Goal: Task Accomplishment & Management: Use online tool/utility

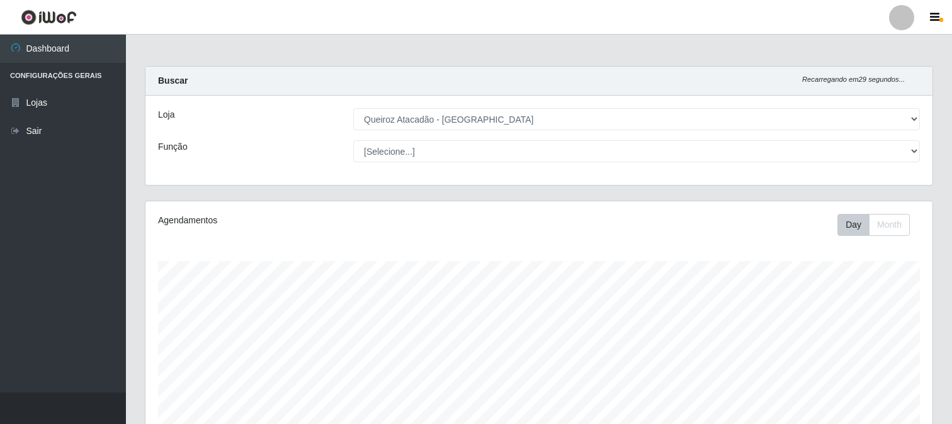
select select "464"
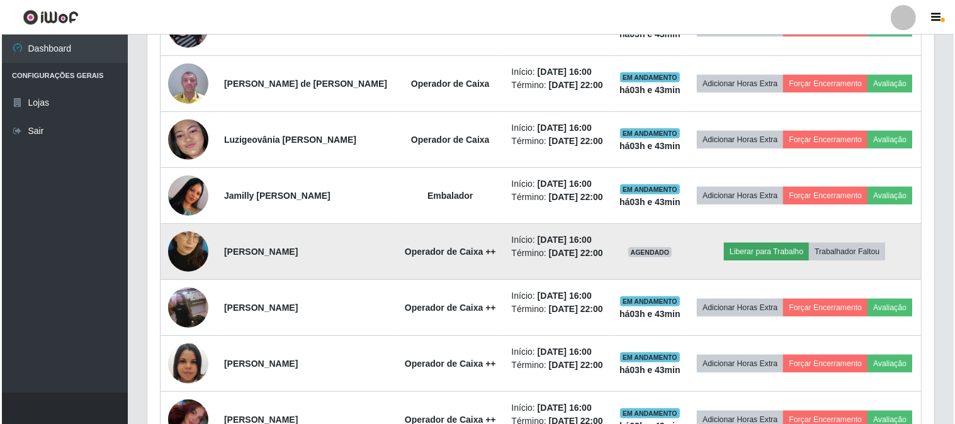
scroll to position [886, 0]
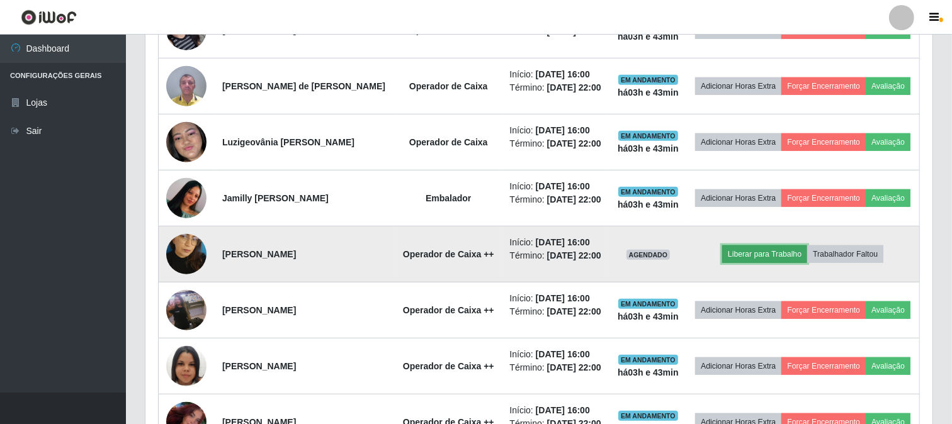
click at [772, 263] on button "Liberar para Trabalho" at bounding box center [764, 254] width 85 height 18
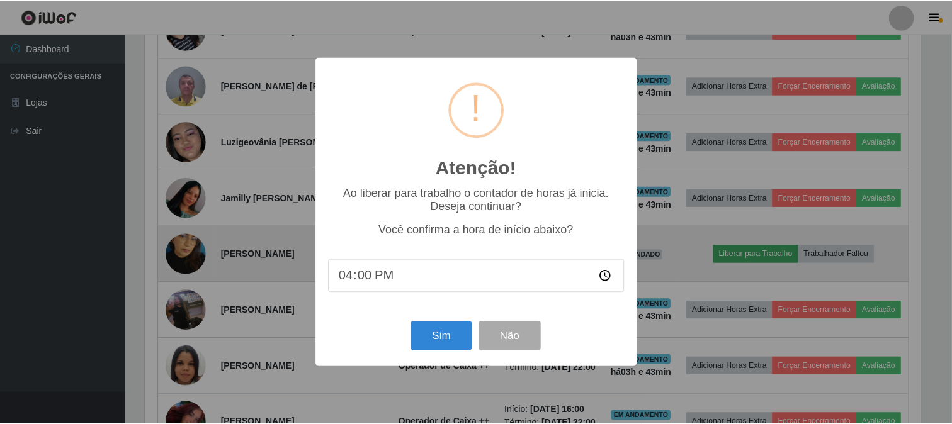
scroll to position [261, 779]
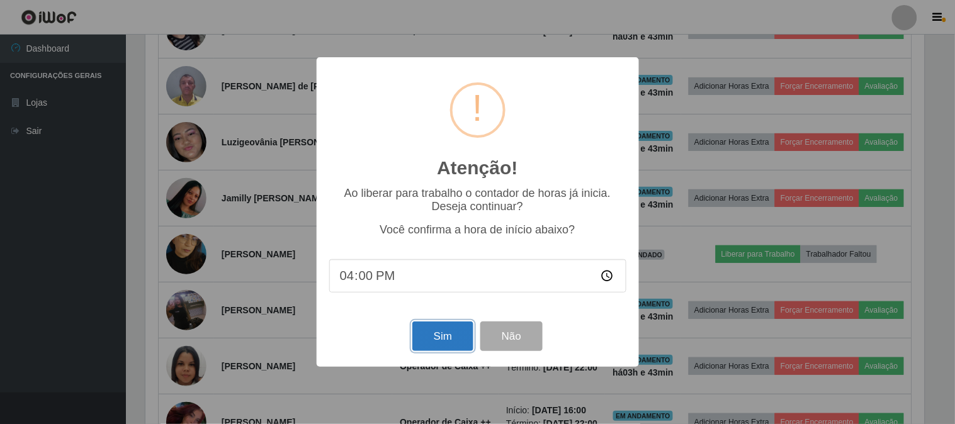
click at [443, 337] on button "Sim" at bounding box center [442, 337] width 61 height 30
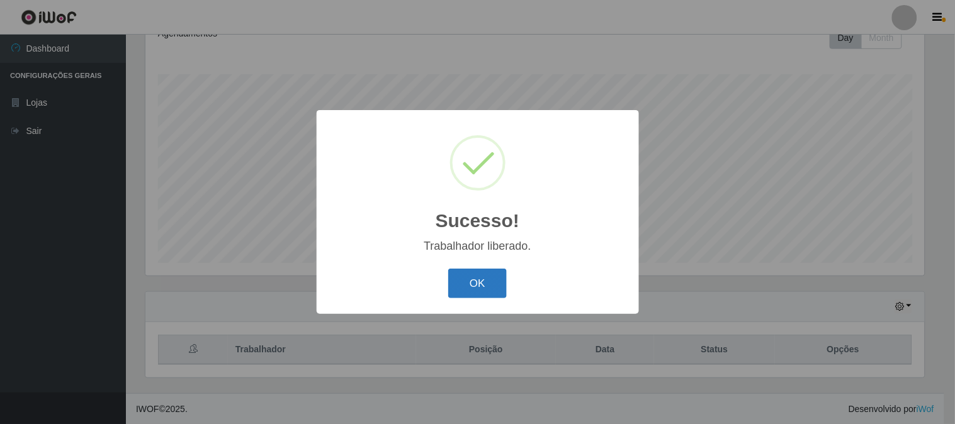
click at [497, 291] on button "OK" at bounding box center [477, 284] width 59 height 30
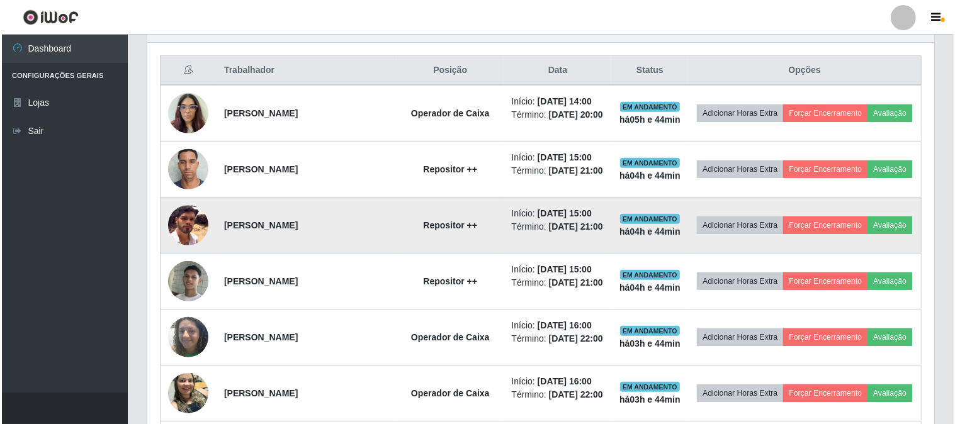
scroll to position [397, 0]
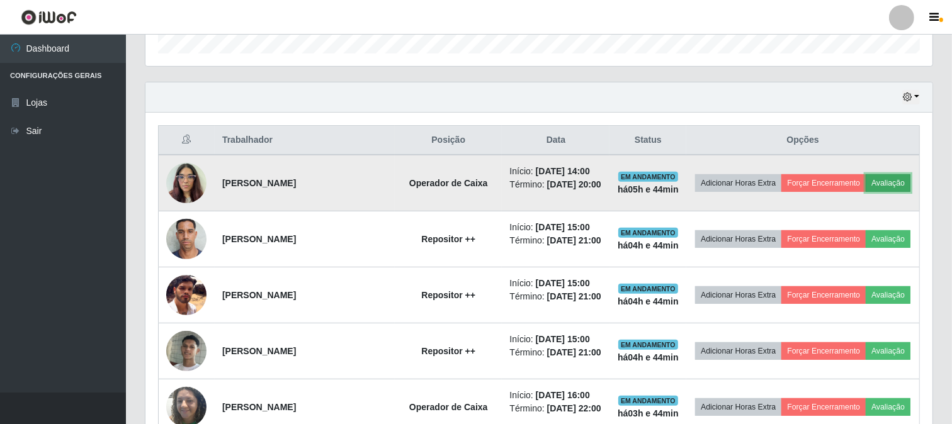
click at [866, 192] on button "Avaliação" at bounding box center [888, 183] width 45 height 18
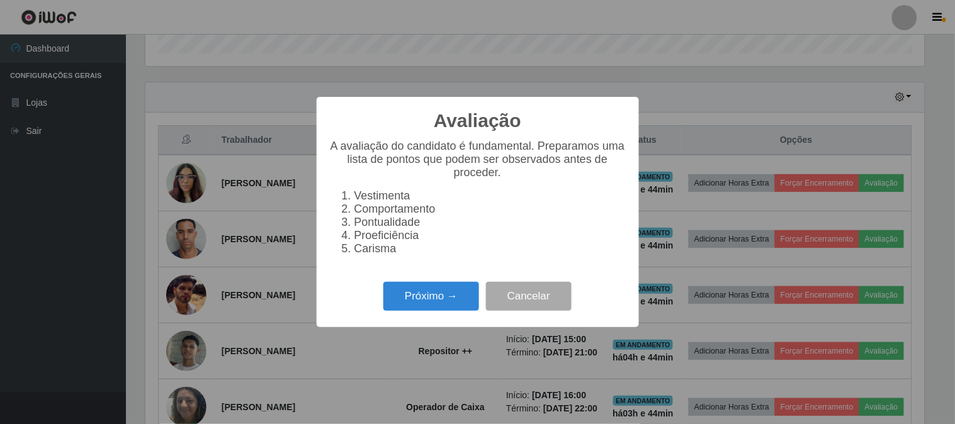
scroll to position [261, 779]
click at [451, 303] on button "Próximo →" at bounding box center [431, 297] width 96 height 30
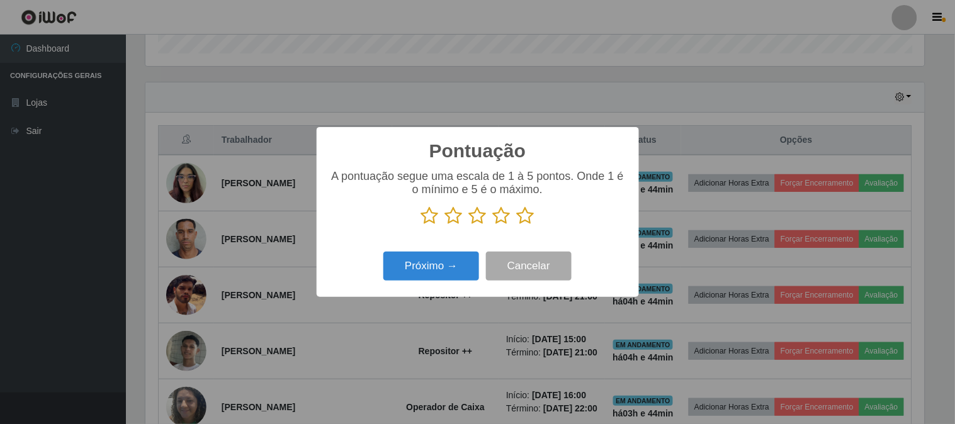
scroll to position [629224, 628706]
click at [522, 217] on icon at bounding box center [526, 215] width 18 height 19
click at [517, 225] on input "radio" at bounding box center [517, 225] width 0 height 0
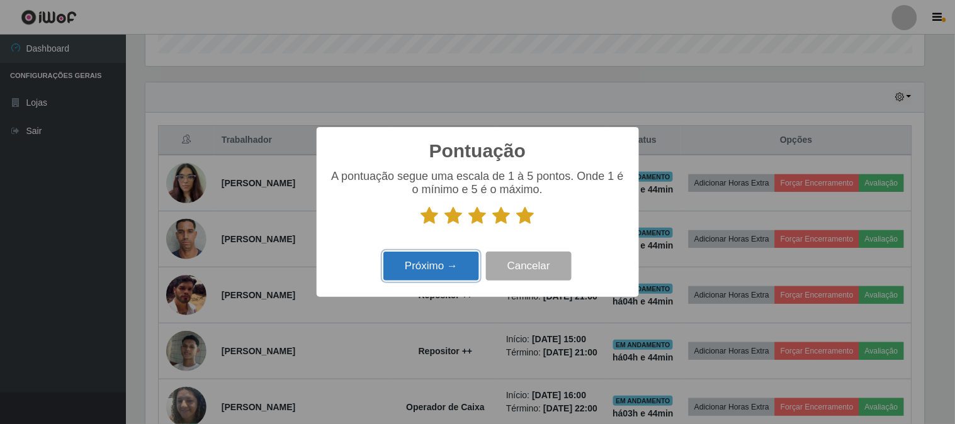
click at [468, 264] on button "Próximo →" at bounding box center [431, 267] width 96 height 30
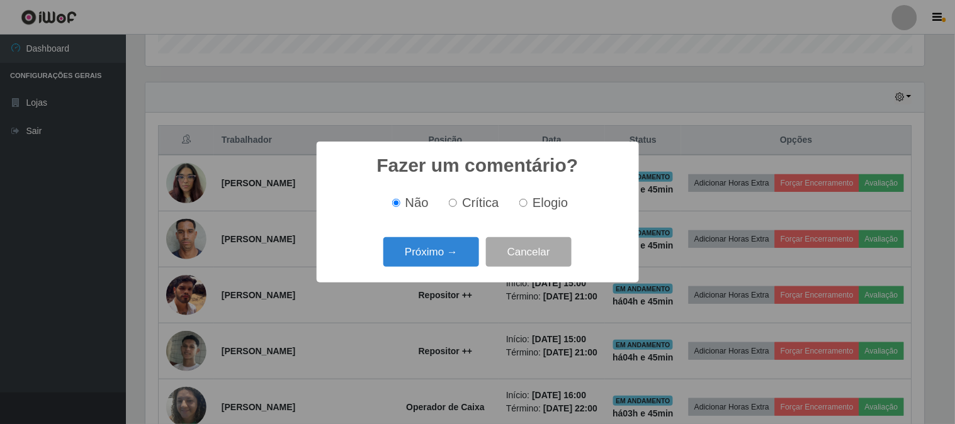
click at [538, 214] on div "Não Crítica Elogio" at bounding box center [477, 202] width 297 height 37
click at [529, 199] on label "Elogio" at bounding box center [541, 203] width 54 height 14
click at [528, 199] on input "Elogio" at bounding box center [523, 203] width 8 height 8
radio input "true"
click at [453, 246] on button "Próximo →" at bounding box center [431, 252] width 96 height 30
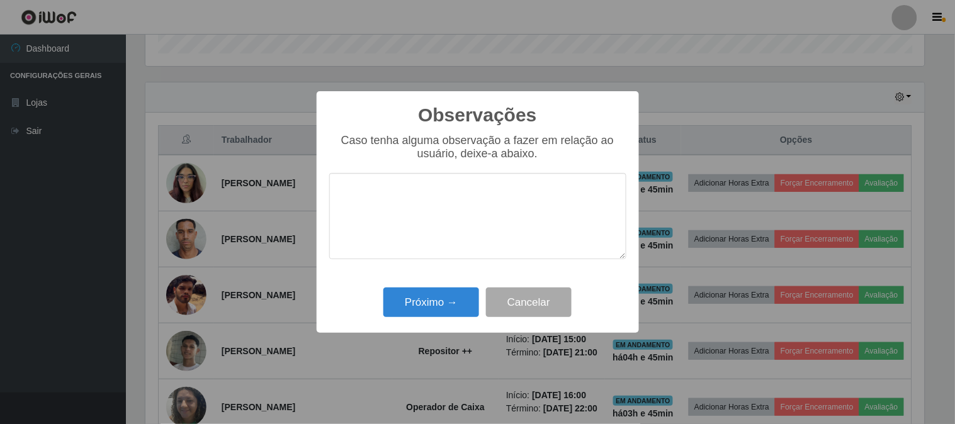
click at [445, 215] on textarea at bounding box center [477, 216] width 297 height 86
type textarea "pontual e proativa"
click at [412, 300] on button "Próximo →" at bounding box center [431, 303] width 96 height 30
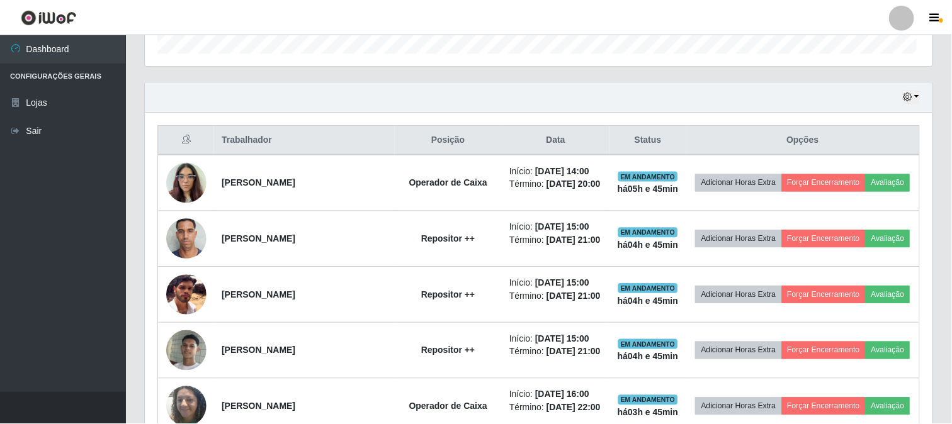
scroll to position [261, 787]
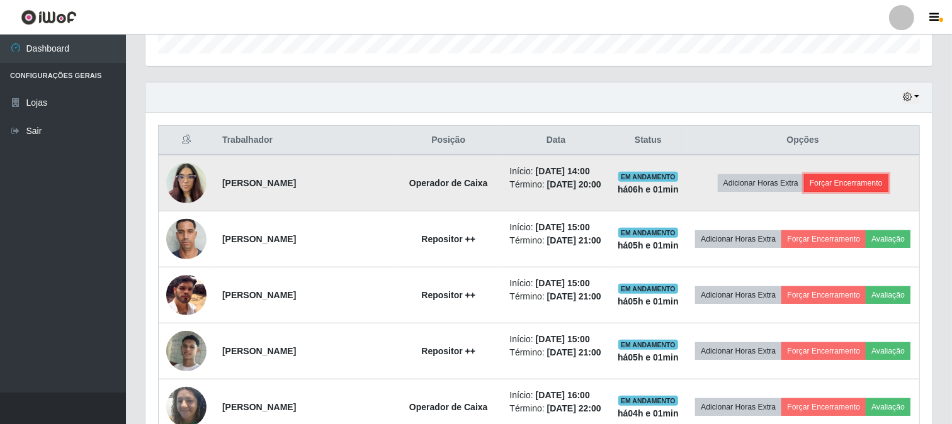
click at [878, 187] on button "Forçar Encerramento" at bounding box center [846, 183] width 84 height 18
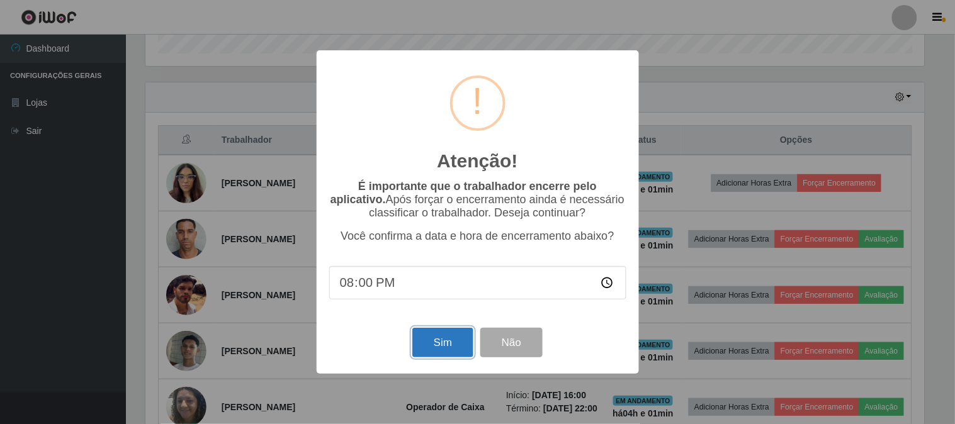
click at [431, 346] on button "Sim" at bounding box center [442, 343] width 61 height 30
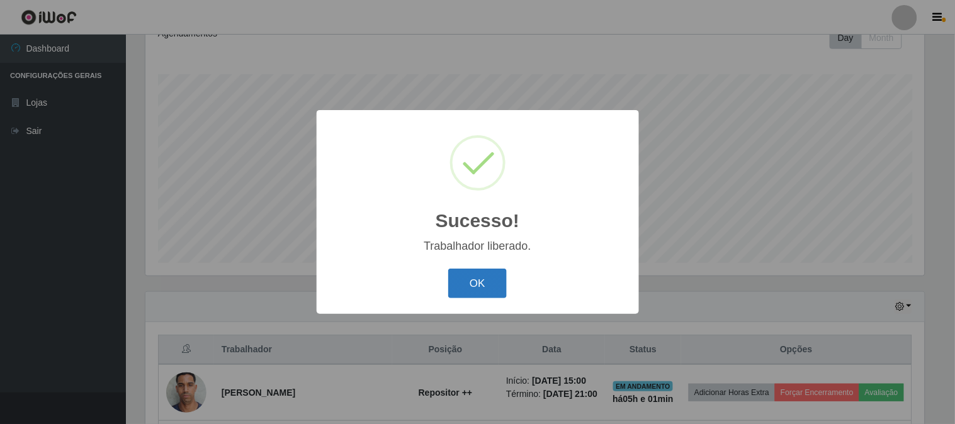
click at [486, 271] on button "OK" at bounding box center [477, 284] width 59 height 30
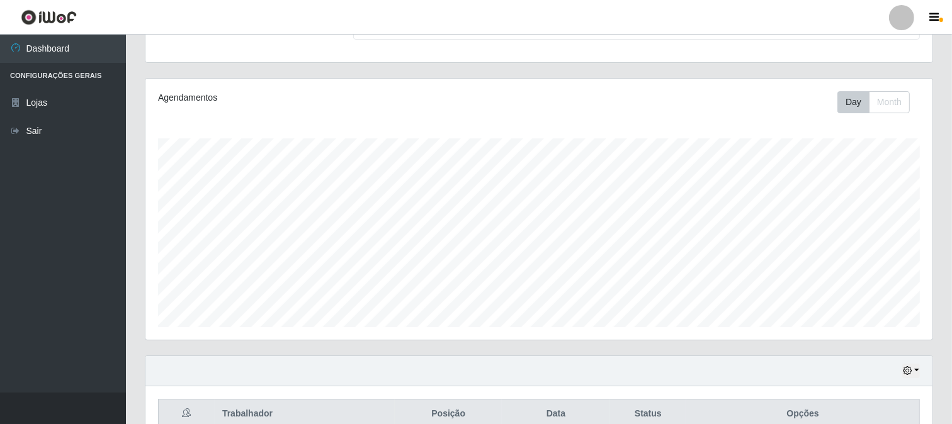
scroll to position [191, 0]
